Goal: Task Accomplishment & Management: Complete application form

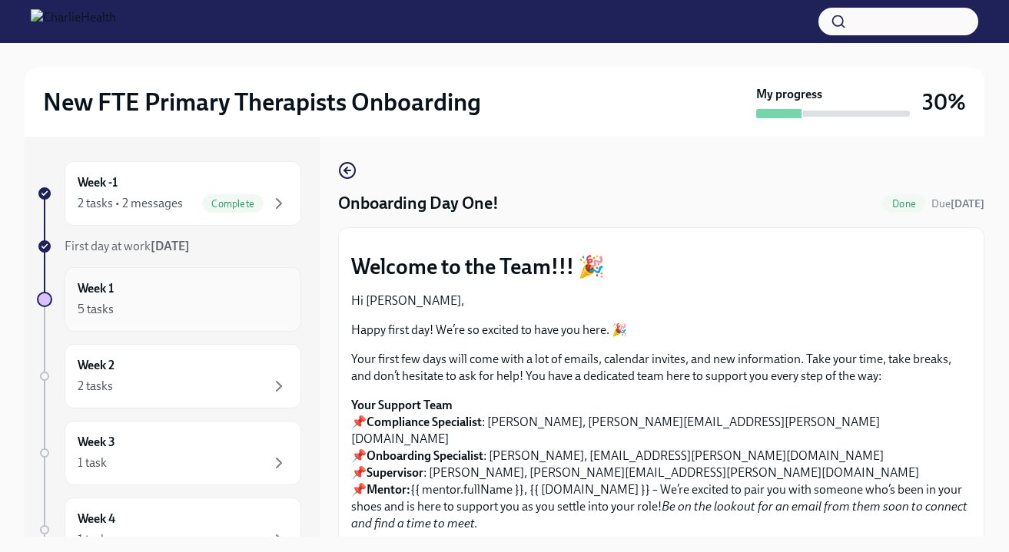
scroll to position [1760, 0]
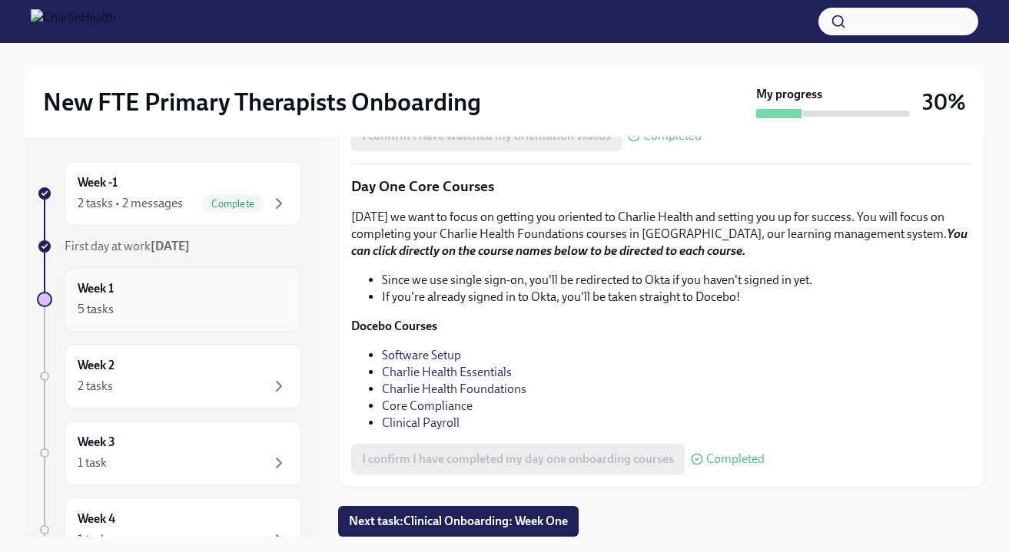
click at [162, 284] on div "Week 1 5 tasks" at bounding box center [183, 299] width 210 height 38
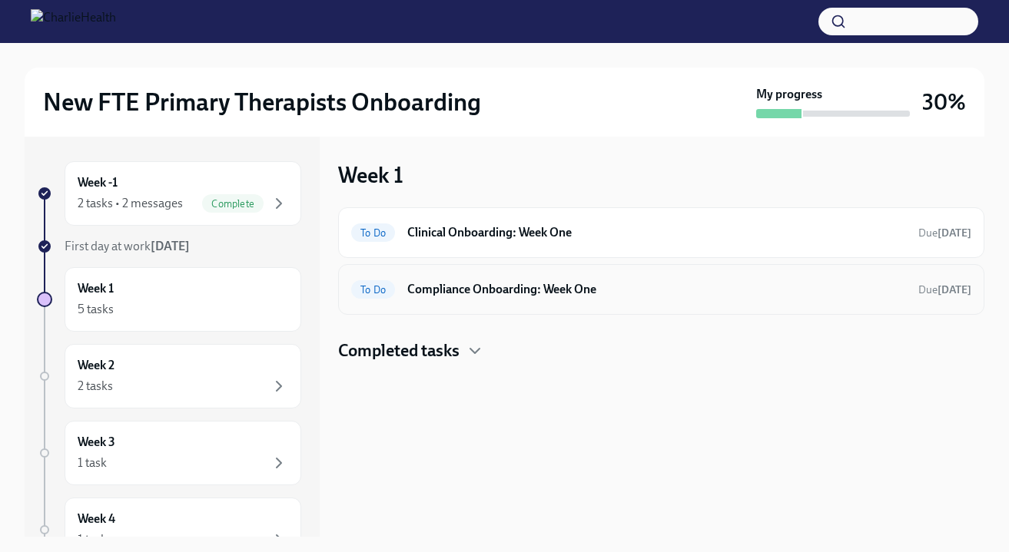
click at [441, 284] on h6 "Compliance Onboarding: Week One" at bounding box center [656, 289] width 499 height 17
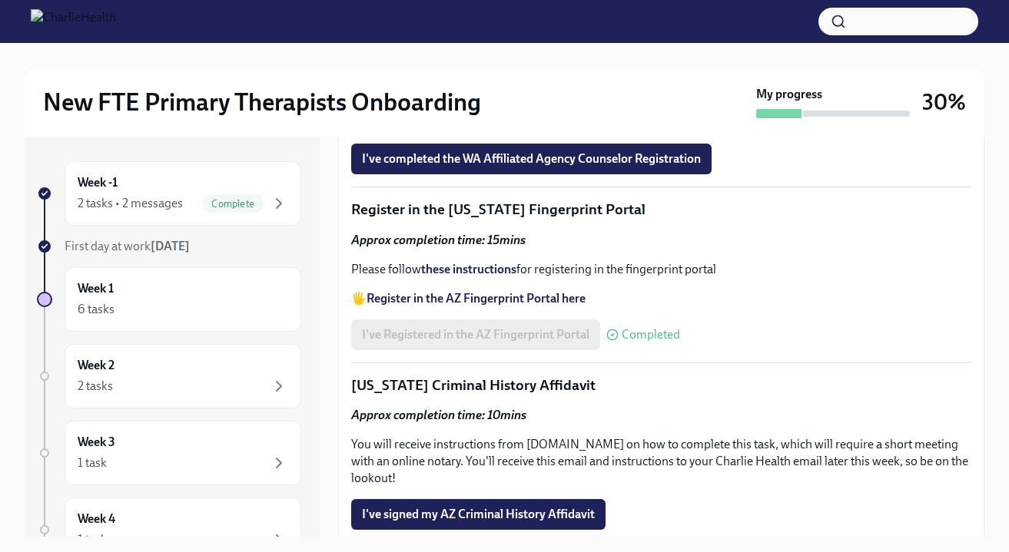
scroll to position [1541, 0]
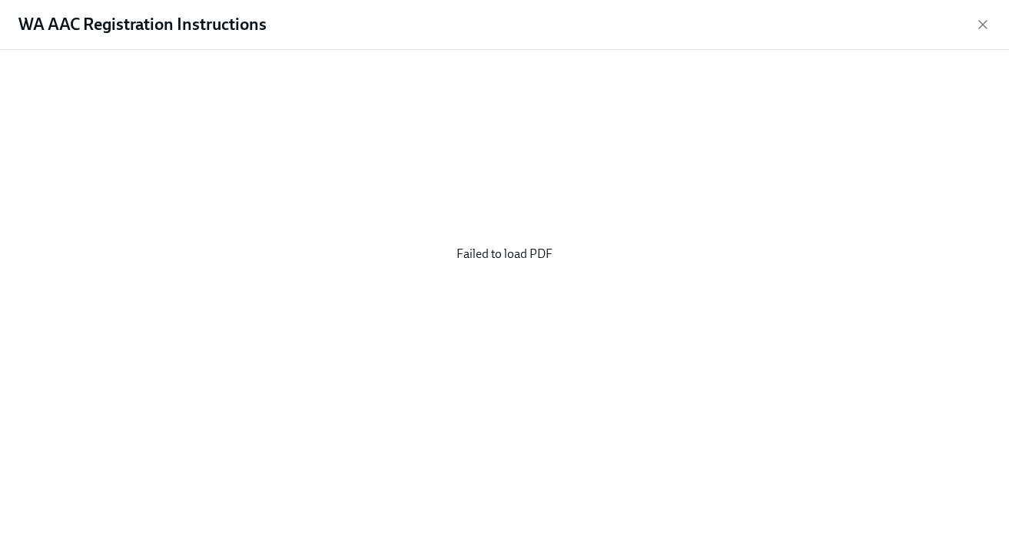
click at [499, 254] on div "Failed to load PDF" at bounding box center [505, 254] width 960 height 384
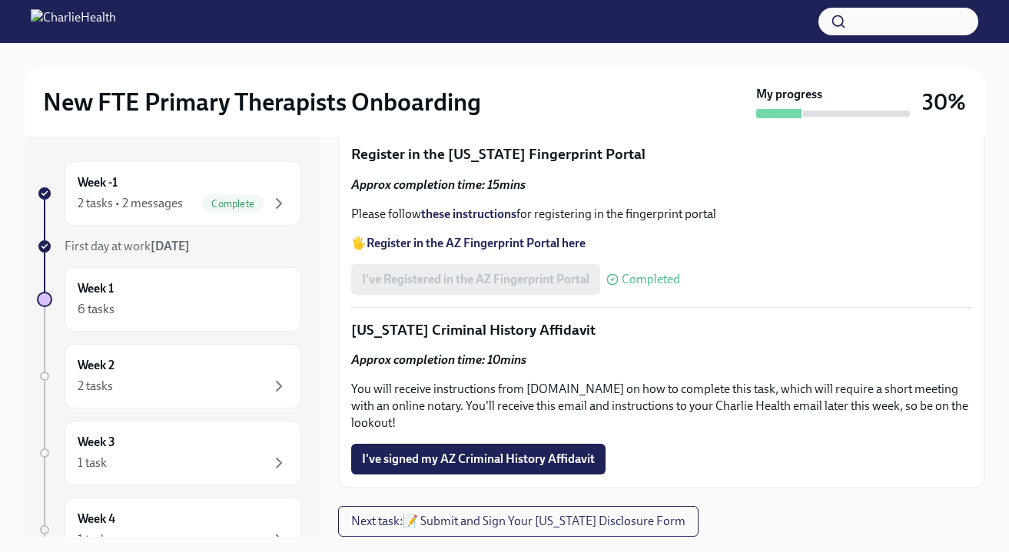
scroll to position [1625, 0]
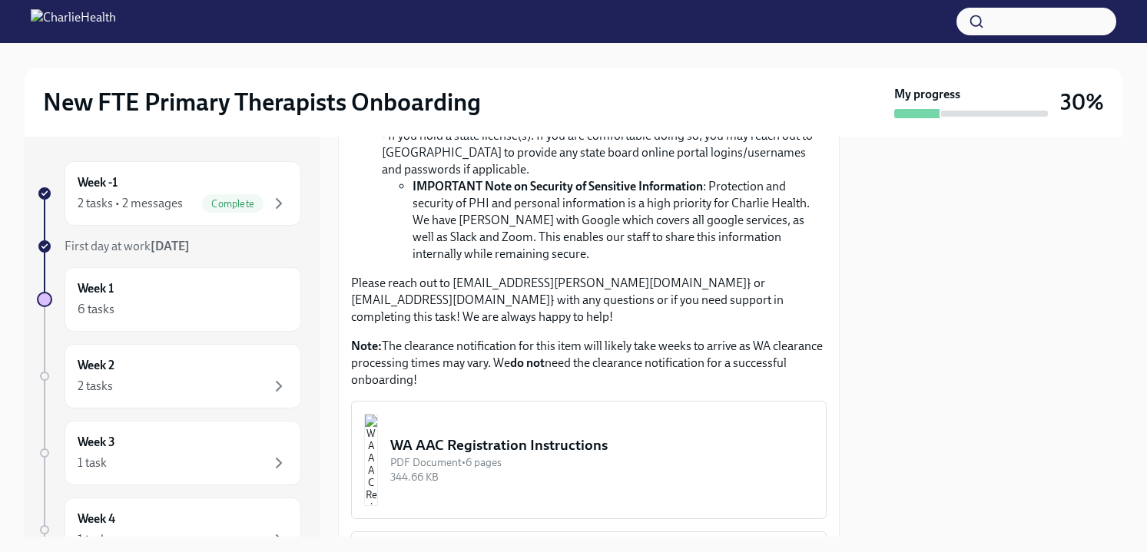
scroll to position [1690, 0]
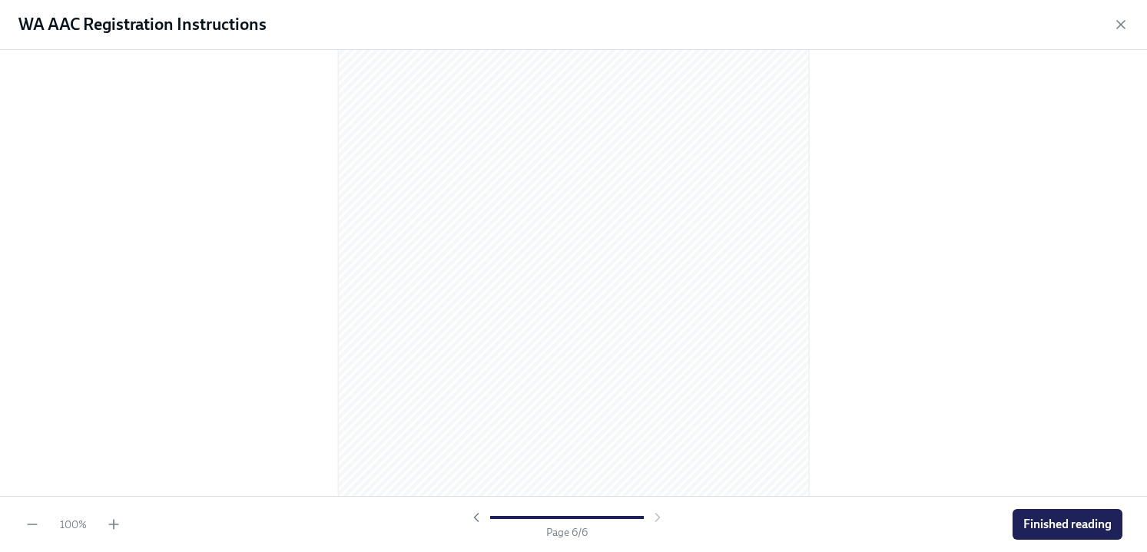
scroll to position [3300, 0]
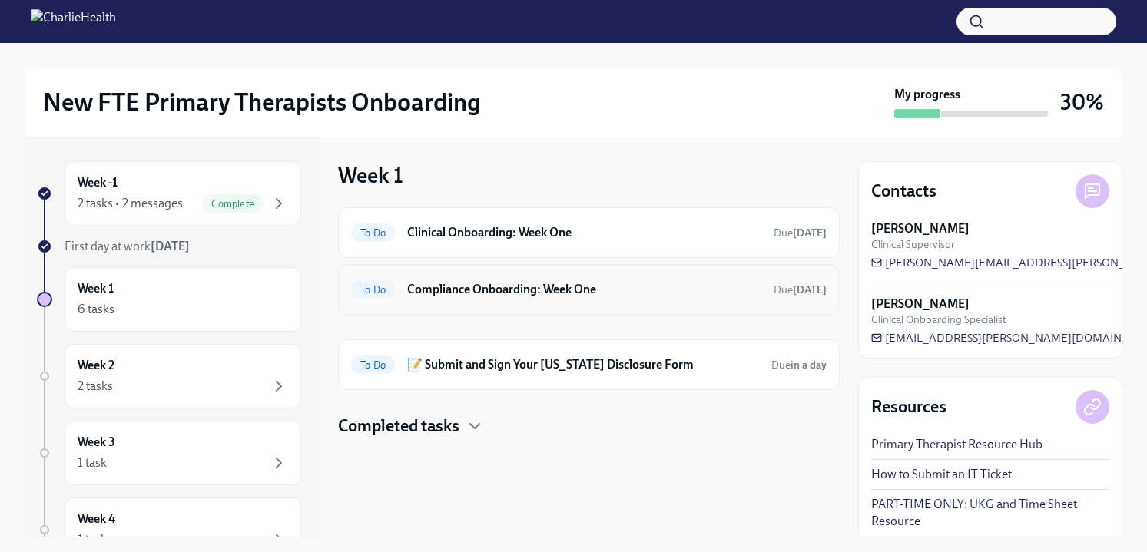
click at [540, 291] on h6 "Compliance Onboarding: Week One" at bounding box center [584, 289] width 354 height 17
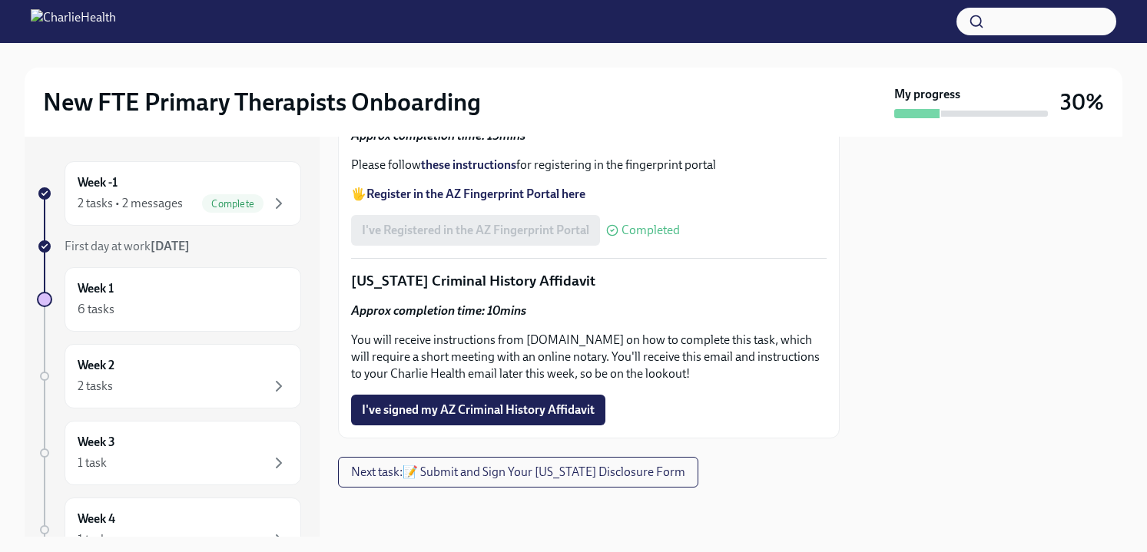
scroll to position [1905, 0]
click at [525, 62] on span "I've completed the WA Affiliated Agency Counselor Registration" at bounding box center [531, 54] width 339 height 15
click at [505, 19] on span "Upload your WA AAC receipt here" at bounding box center [459, 11] width 194 height 15
click at [0, 0] on input "Upload your WA AAC receipt here" at bounding box center [0, 0] width 0 height 0
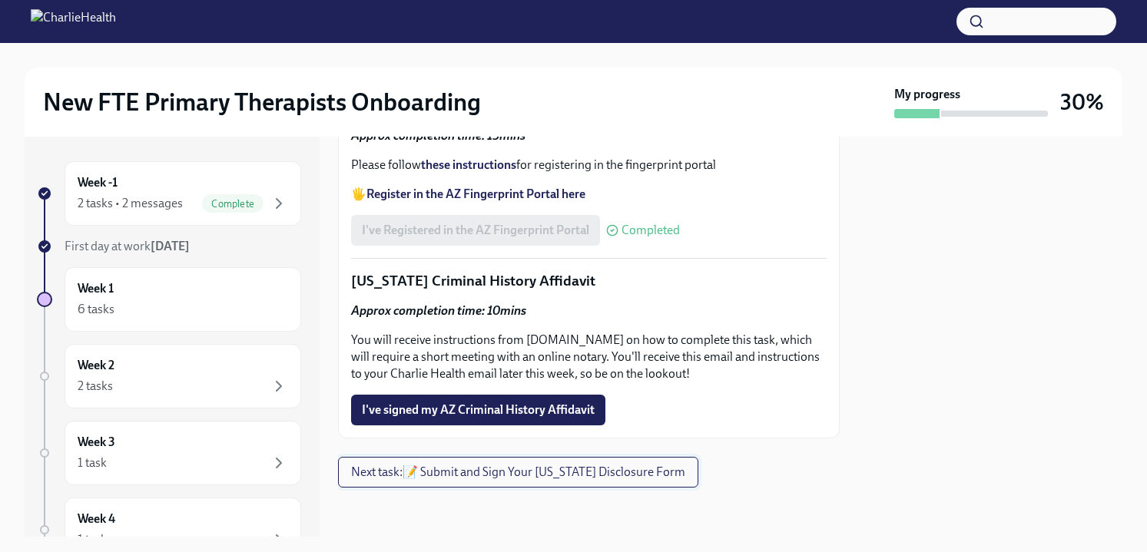
click at [525, 469] on span "Next task : 📝 Submit and Sign Your Utah Disclosure Form" at bounding box center [518, 472] width 334 height 15
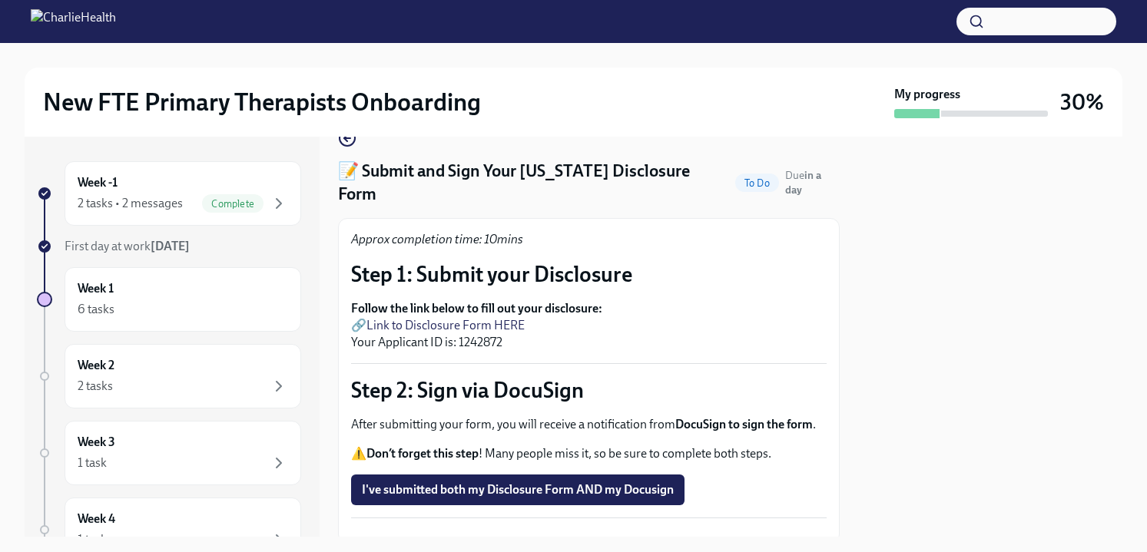
scroll to position [31, 0]
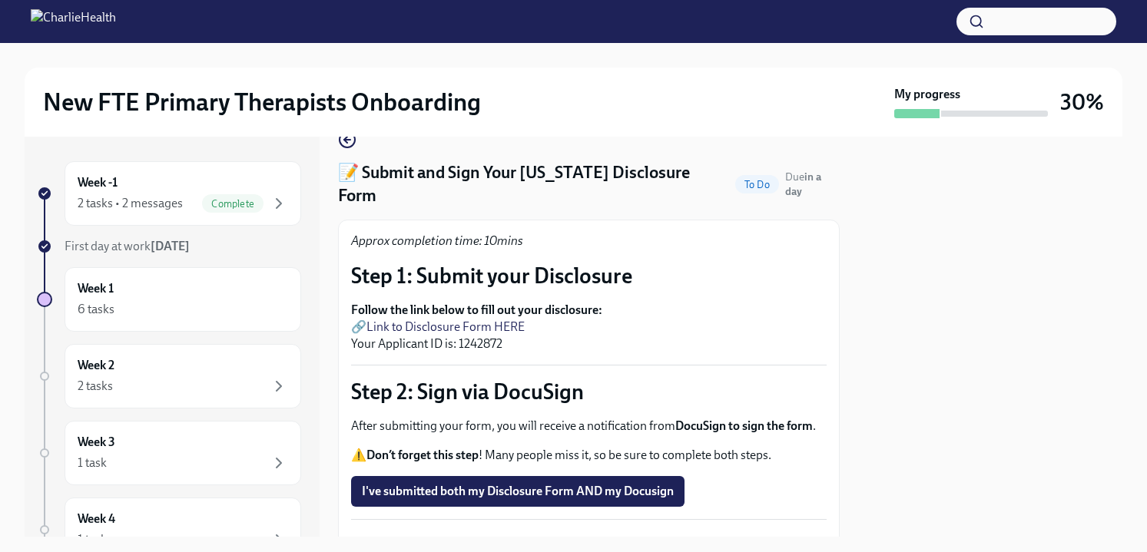
click at [502, 320] on link "Link to Disclosure Form HERE" at bounding box center [445, 327] width 158 height 15
drag, startPoint x: 505, startPoint y: 325, endPoint x: 458, endPoint y: 326, distance: 46.9
click at [458, 326] on p "Follow the link below to fill out your disclosure: 🔗 Link to Disclosure Form HE…" at bounding box center [589, 327] width 476 height 51
copy p "1242872"
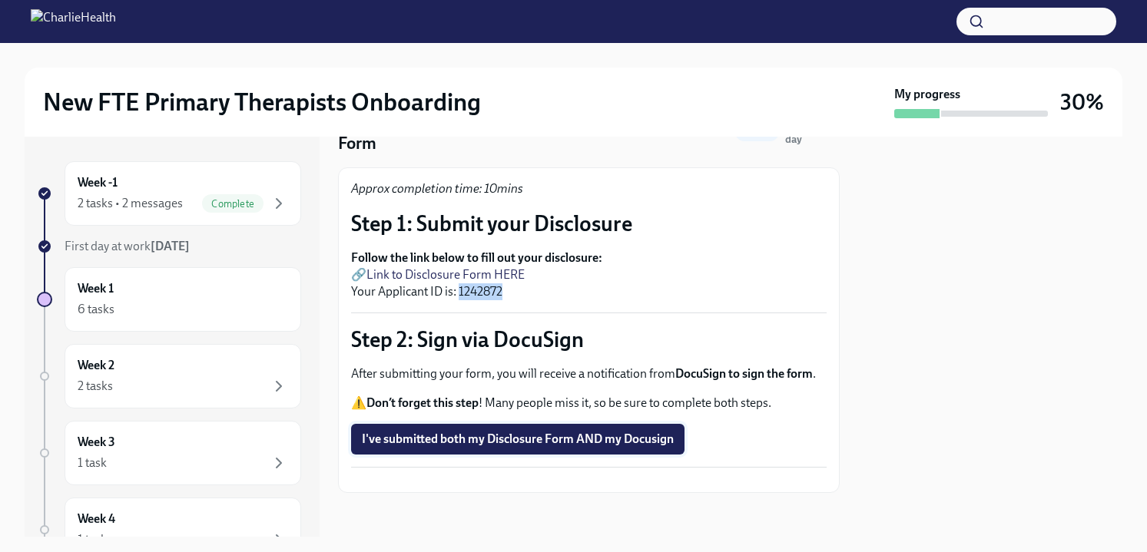
click at [585, 432] on span "I've submitted both my Disclosure Form AND my Docusign" at bounding box center [518, 439] width 312 height 15
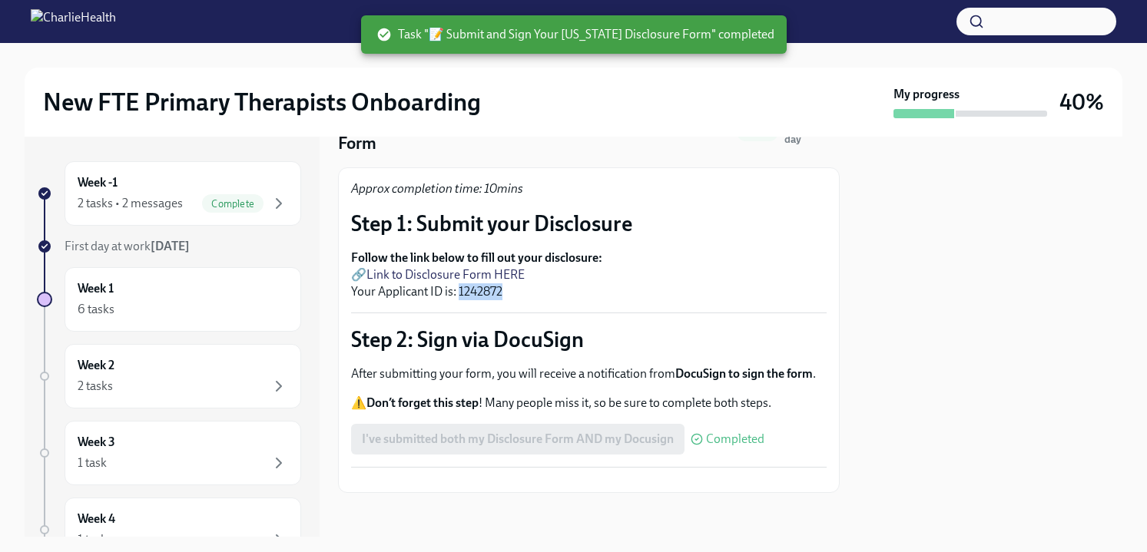
click at [542, 480] on button "Zoom image" at bounding box center [589, 480] width 476 height 0
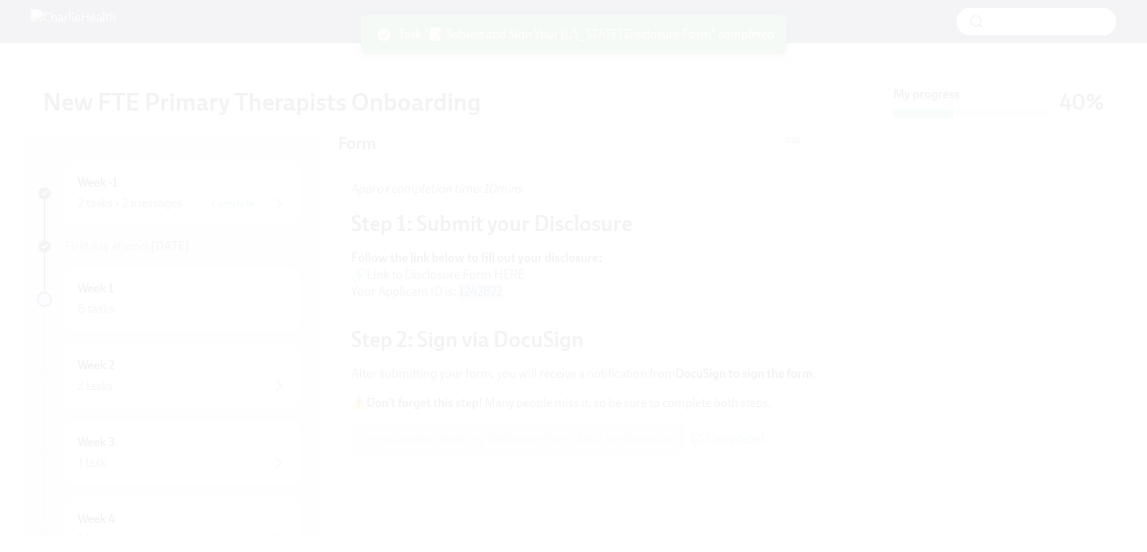
click at [542, 484] on button "Unzoom image" at bounding box center [573, 276] width 1147 height 552
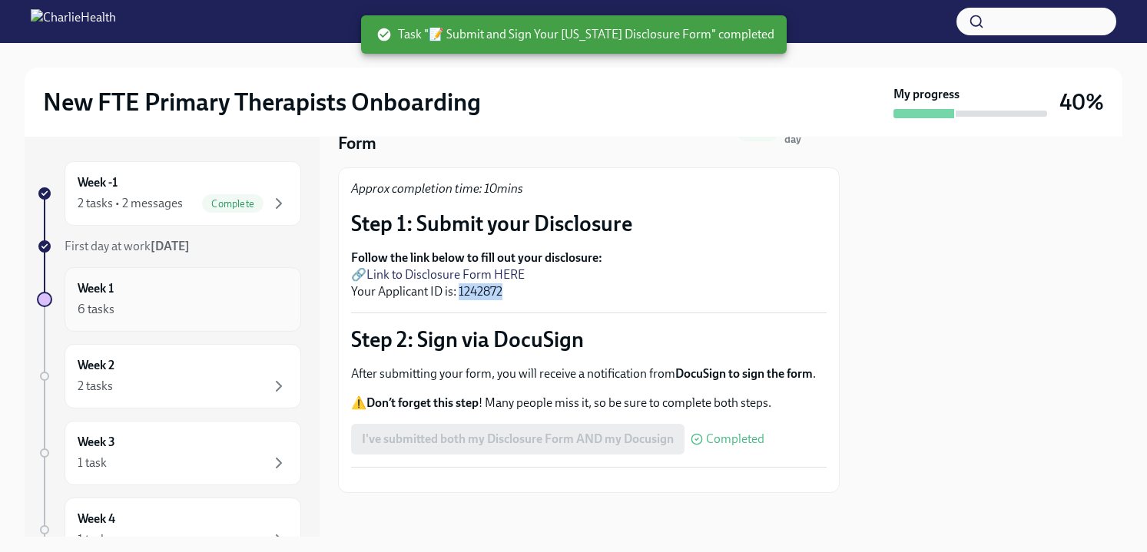
click at [194, 301] on div "6 tasks" at bounding box center [183, 309] width 210 height 18
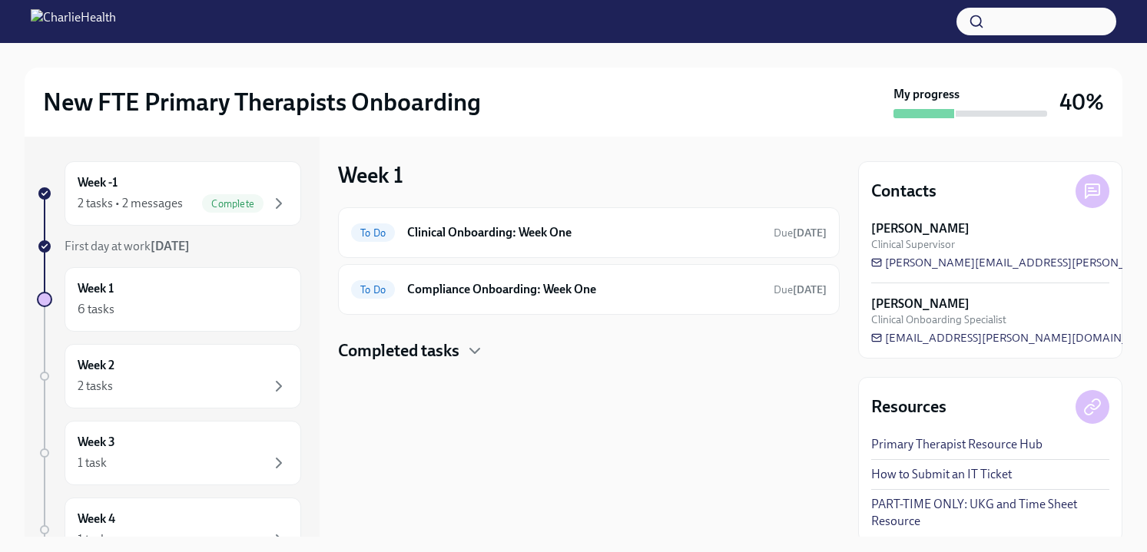
click at [405, 361] on h4 "Completed tasks" at bounding box center [398, 351] width 121 height 23
